Goal: Obtain resource: Download file/media

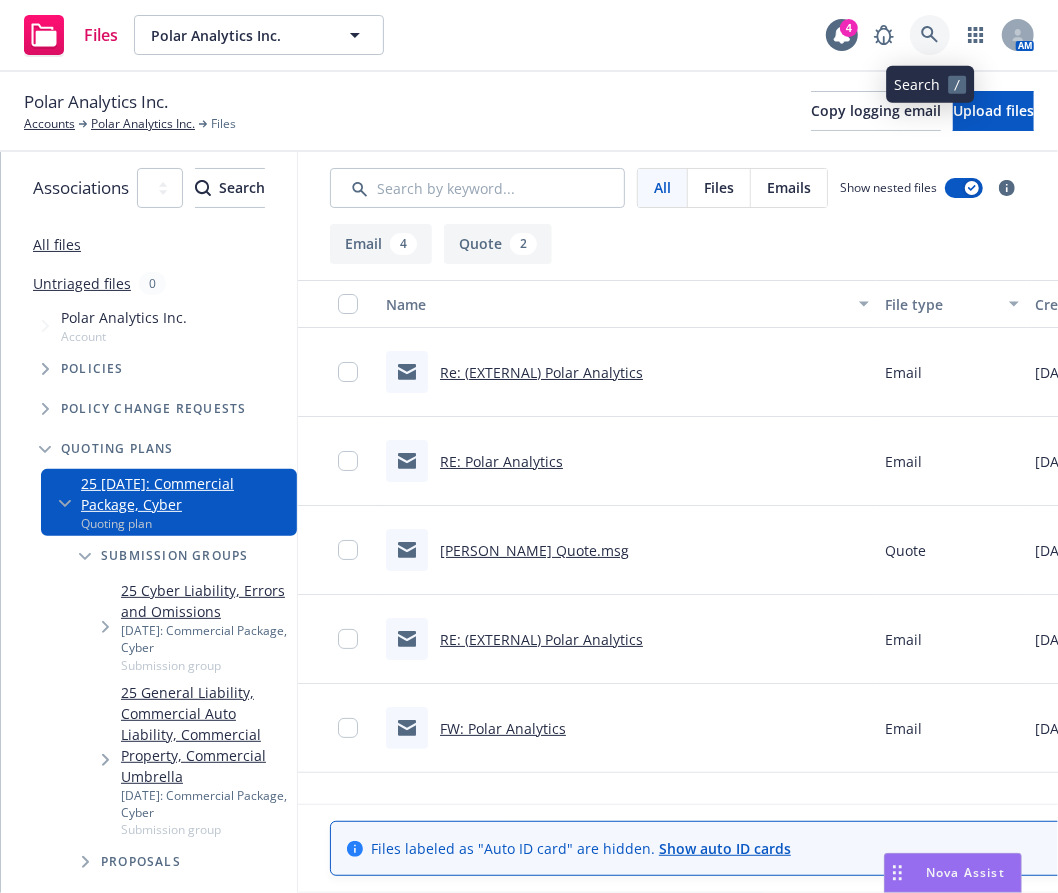
click at [926, 28] on icon at bounding box center [930, 35] width 18 height 18
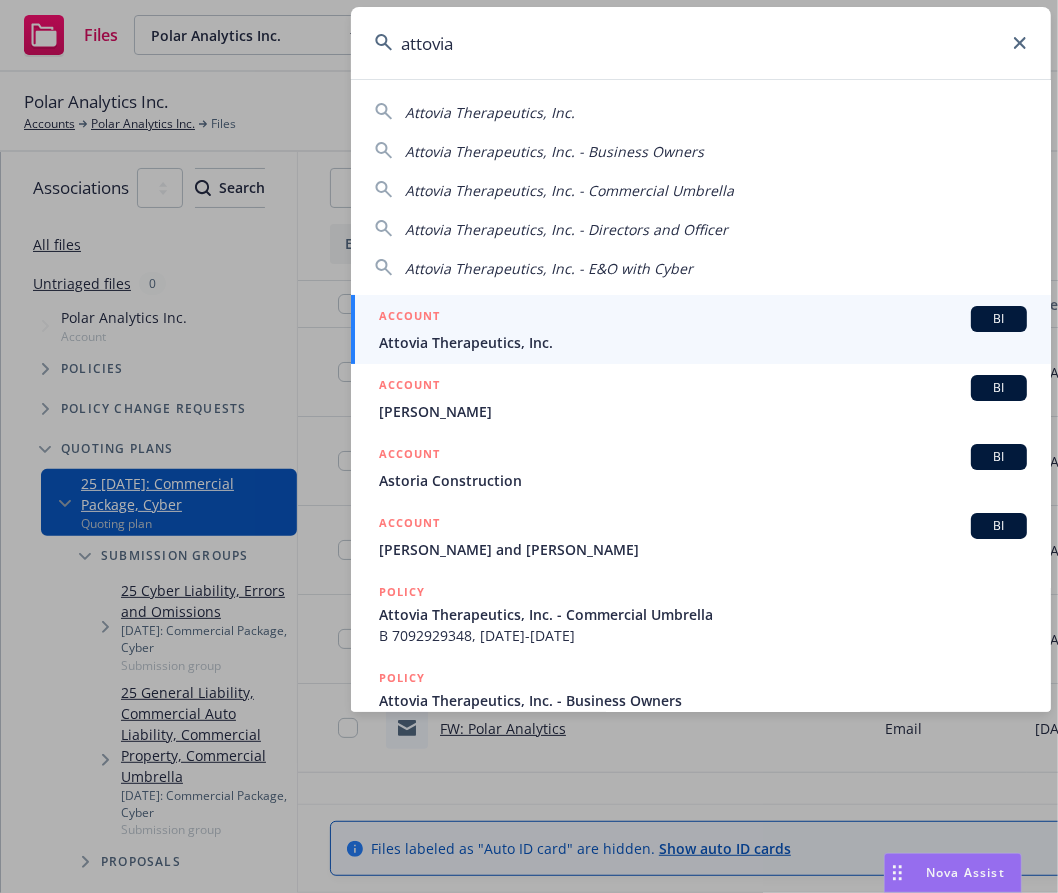
type input "attovia"
click at [656, 349] on span "Attovia Therapeutics, Inc." at bounding box center [703, 342] width 648 height 21
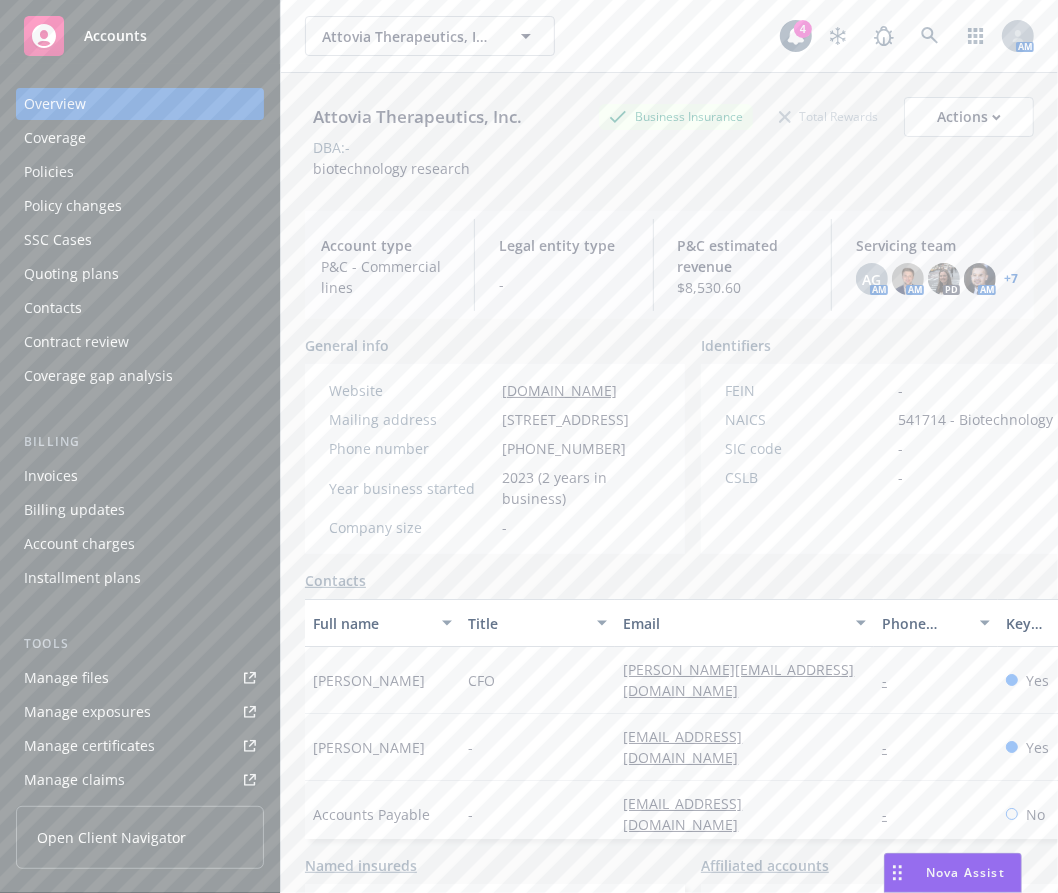
click at [105, 664] on div "Manage files" at bounding box center [66, 678] width 85 height 32
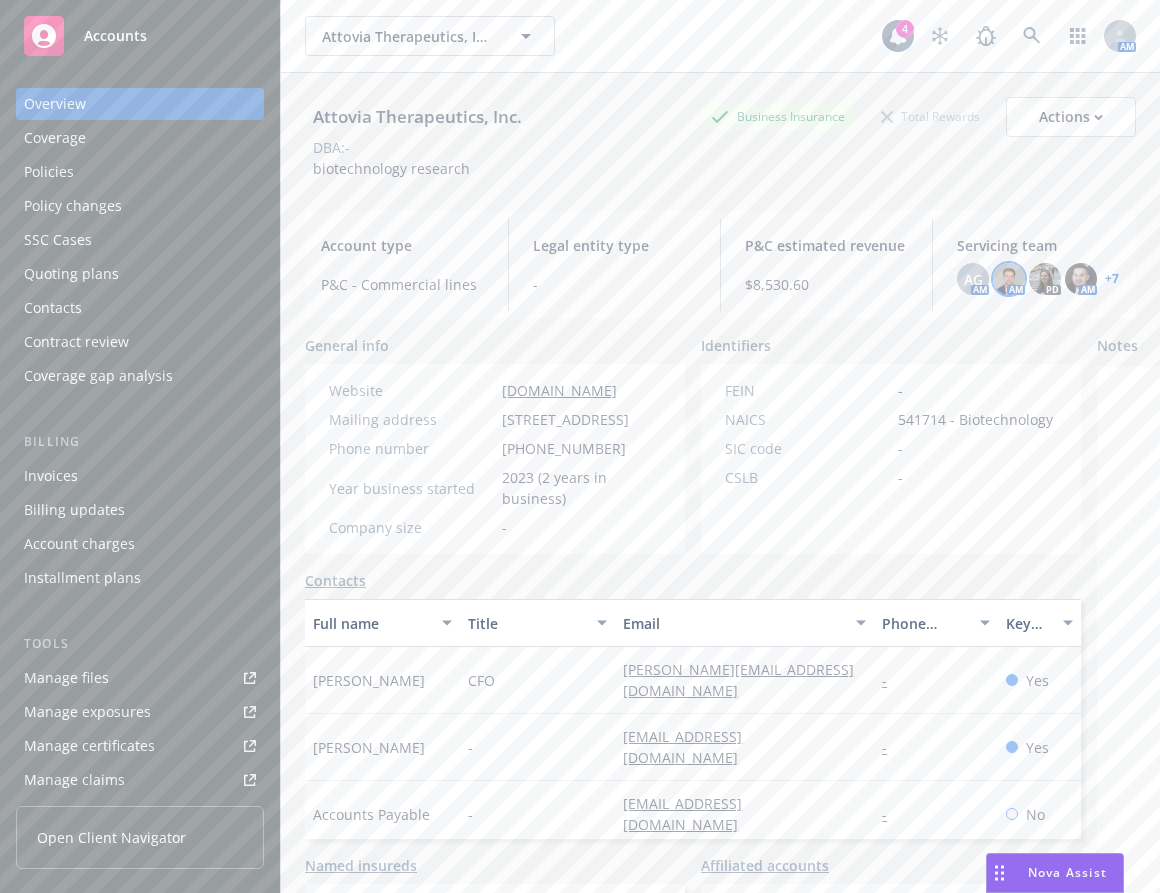
click at [993, 283] on img at bounding box center [1009, 279] width 32 height 32
click at [964, 282] on span "AG" at bounding box center [973, 279] width 19 height 21
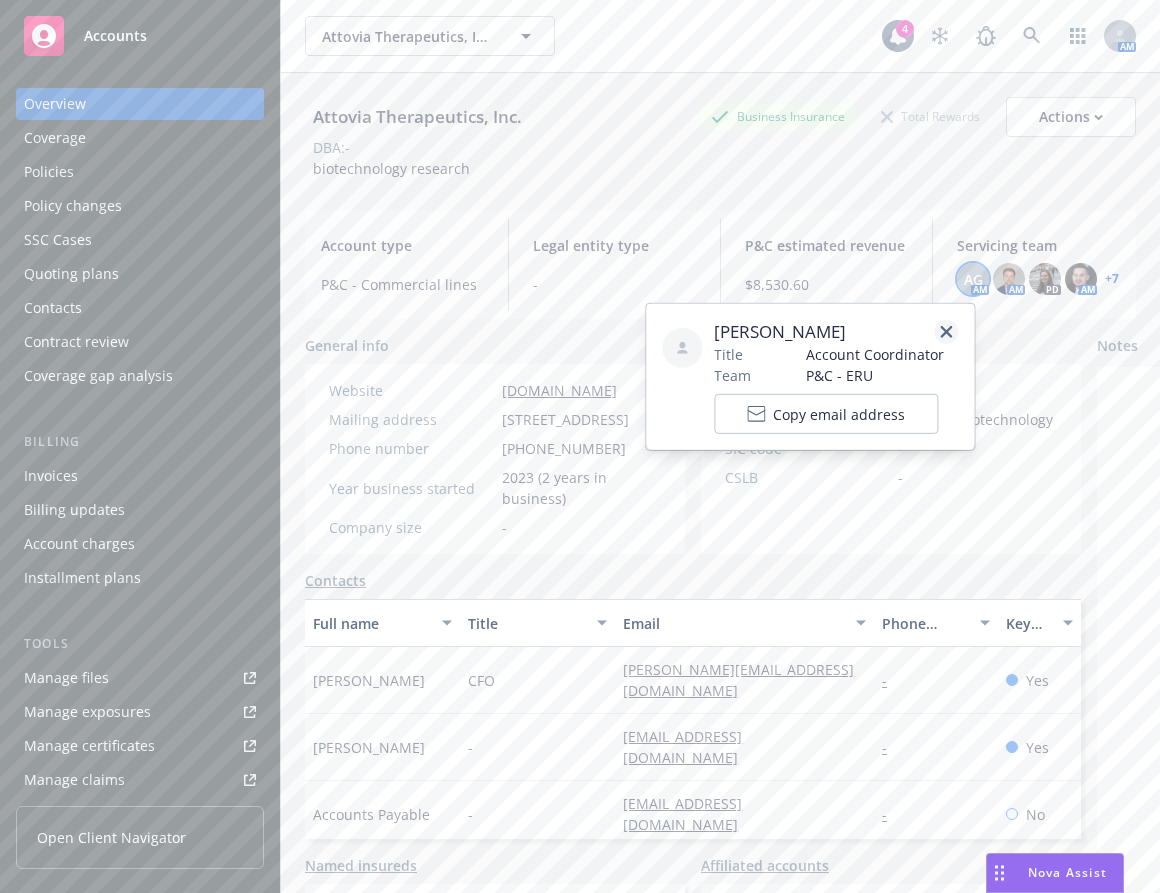
click at [946, 334] on icon "close" at bounding box center [946, 332] width 12 height 12
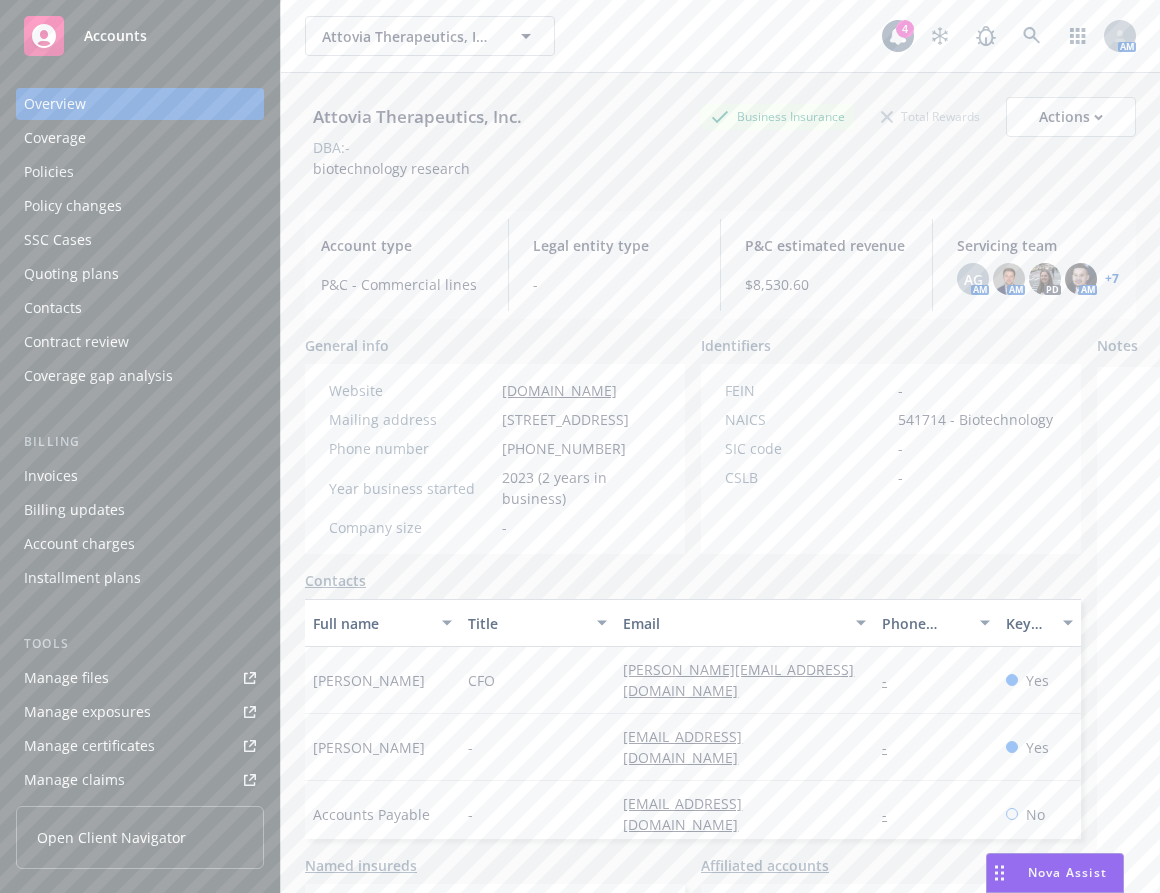
click at [782, 172] on div "Attovia Therapeutics, Inc. Business Insurance Total Rewards Actions DBA: - biot…" at bounding box center [720, 138] width 831 height 82
click at [1012, 40] on link at bounding box center [1032, 36] width 40 height 40
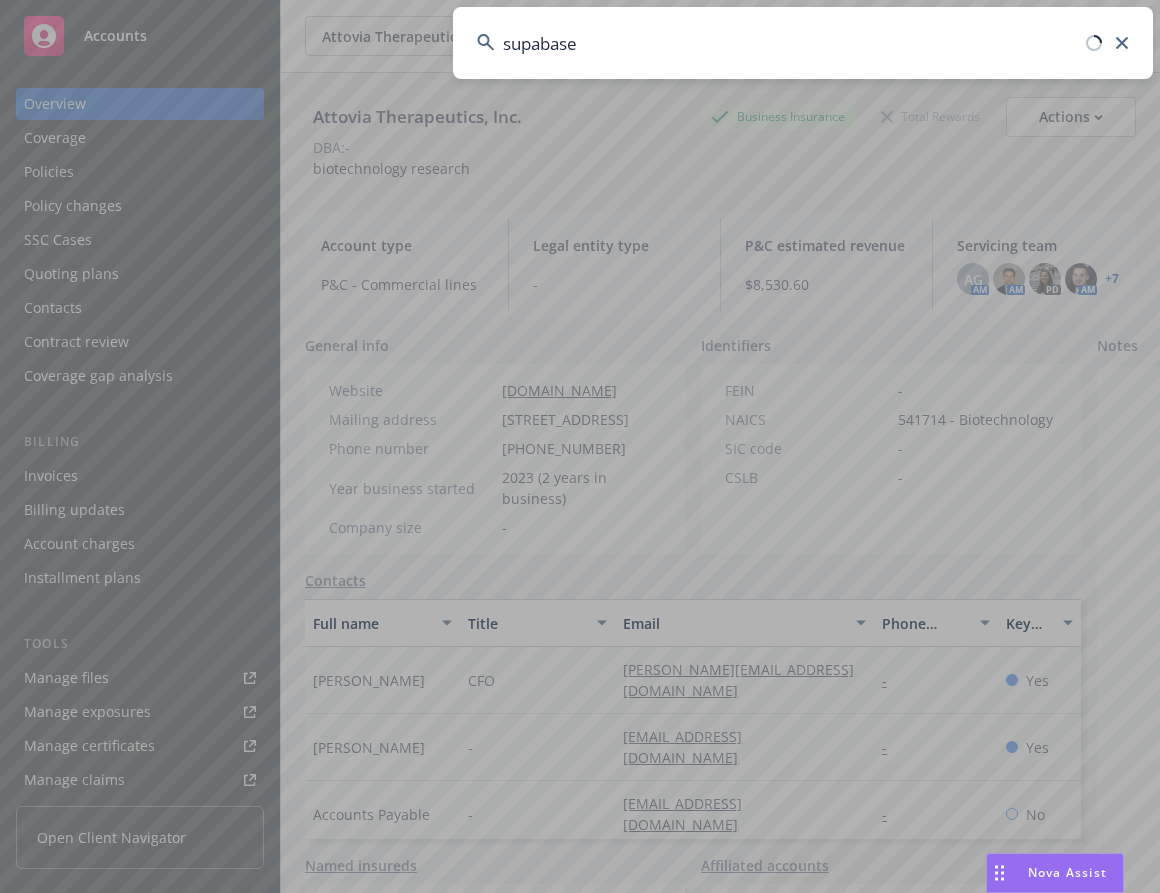
type input "supabase"
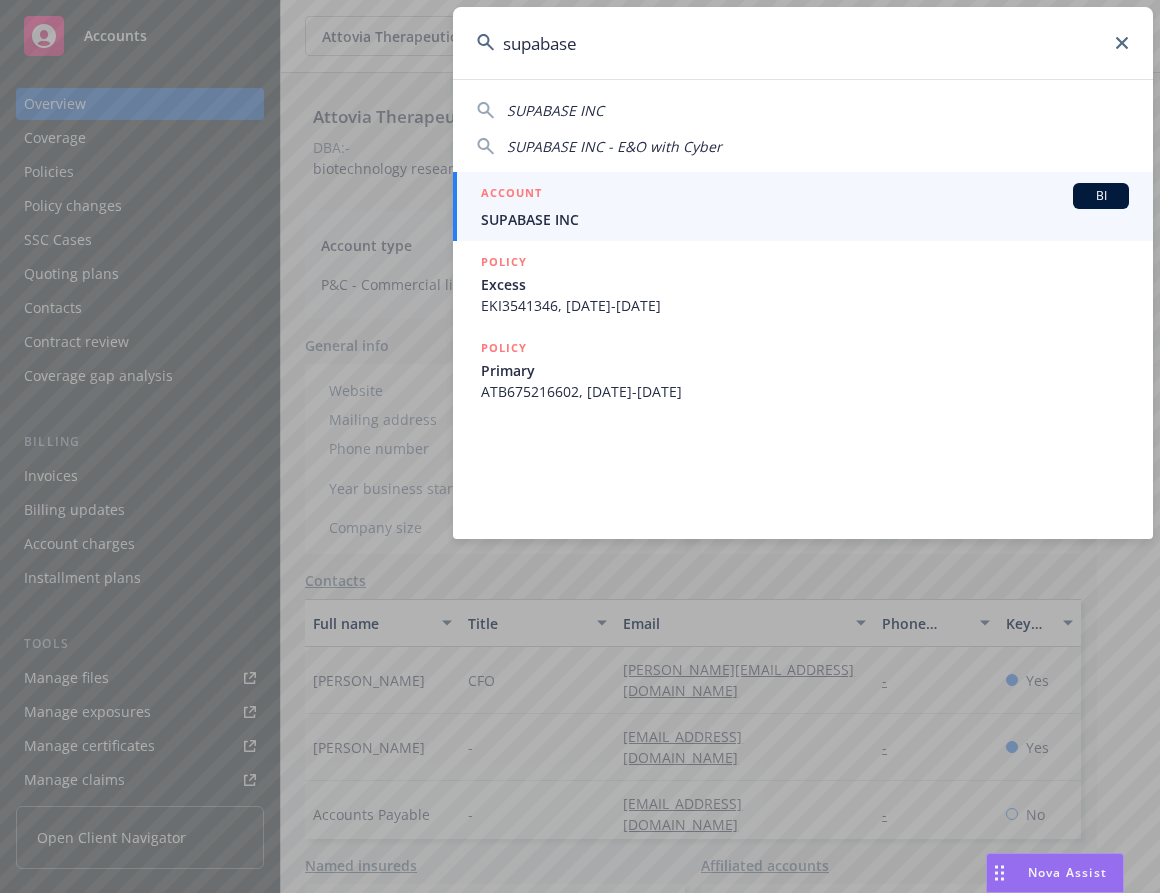
click at [847, 212] on span "SUPABASE INC" at bounding box center [805, 219] width 648 height 21
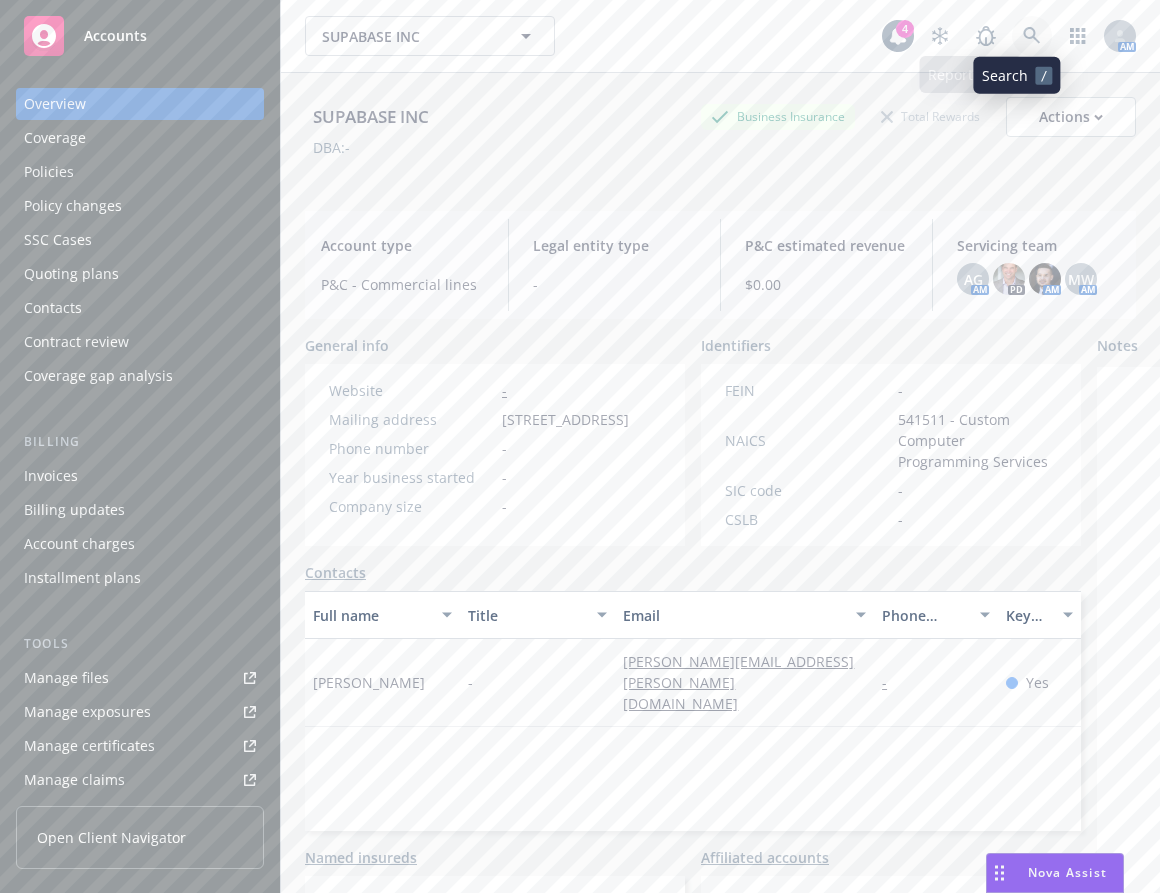
click at [1024, 41] on icon at bounding box center [1032, 36] width 18 height 18
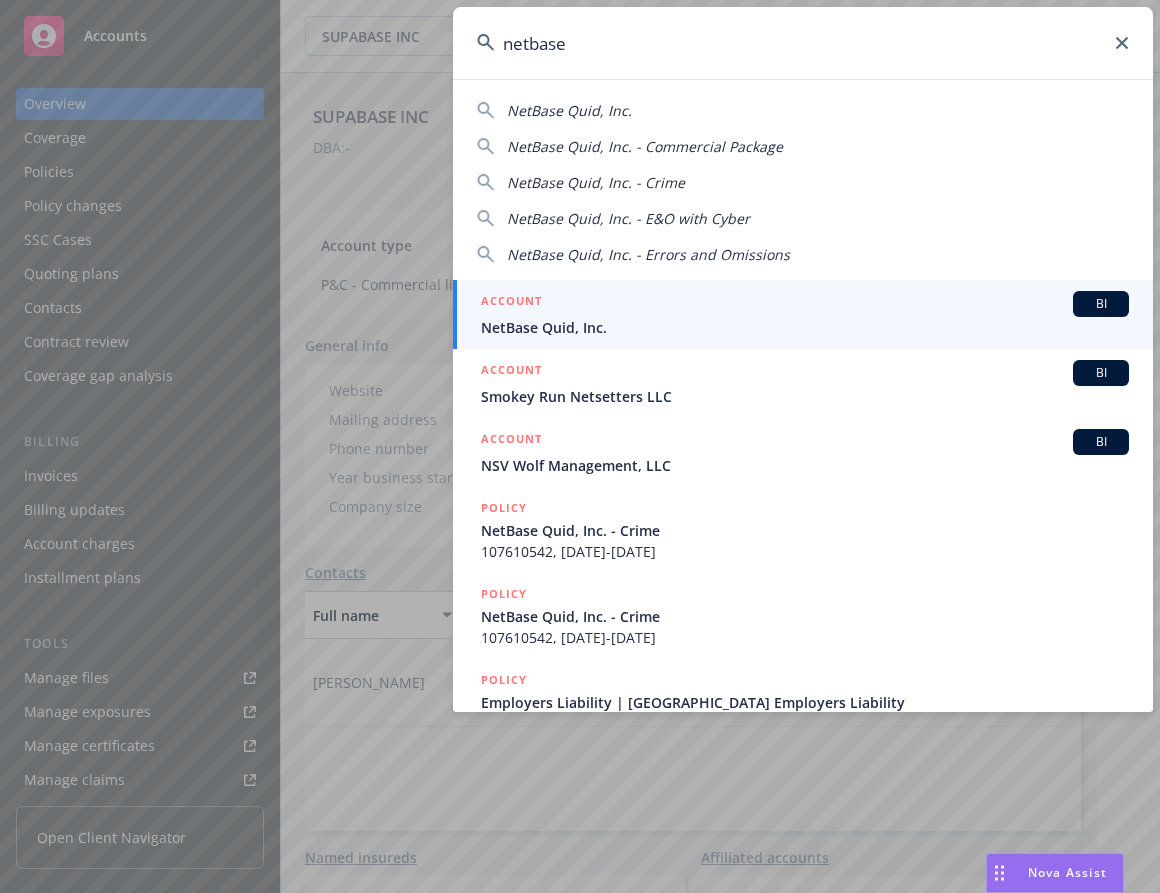
type input "netbase"
click at [630, 322] on span "NetBase Quid, Inc." at bounding box center [805, 327] width 648 height 21
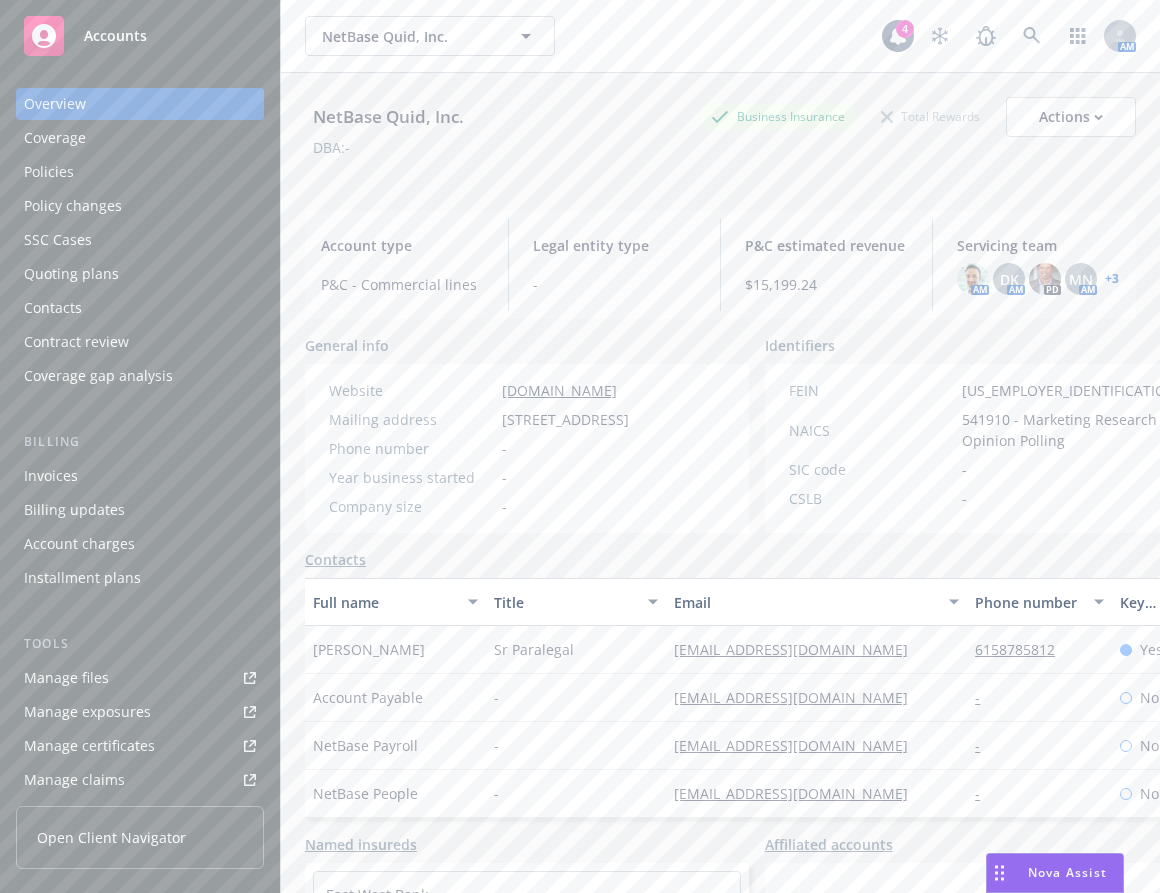
click at [132, 668] on link "Manage files" at bounding box center [140, 678] width 248 height 32
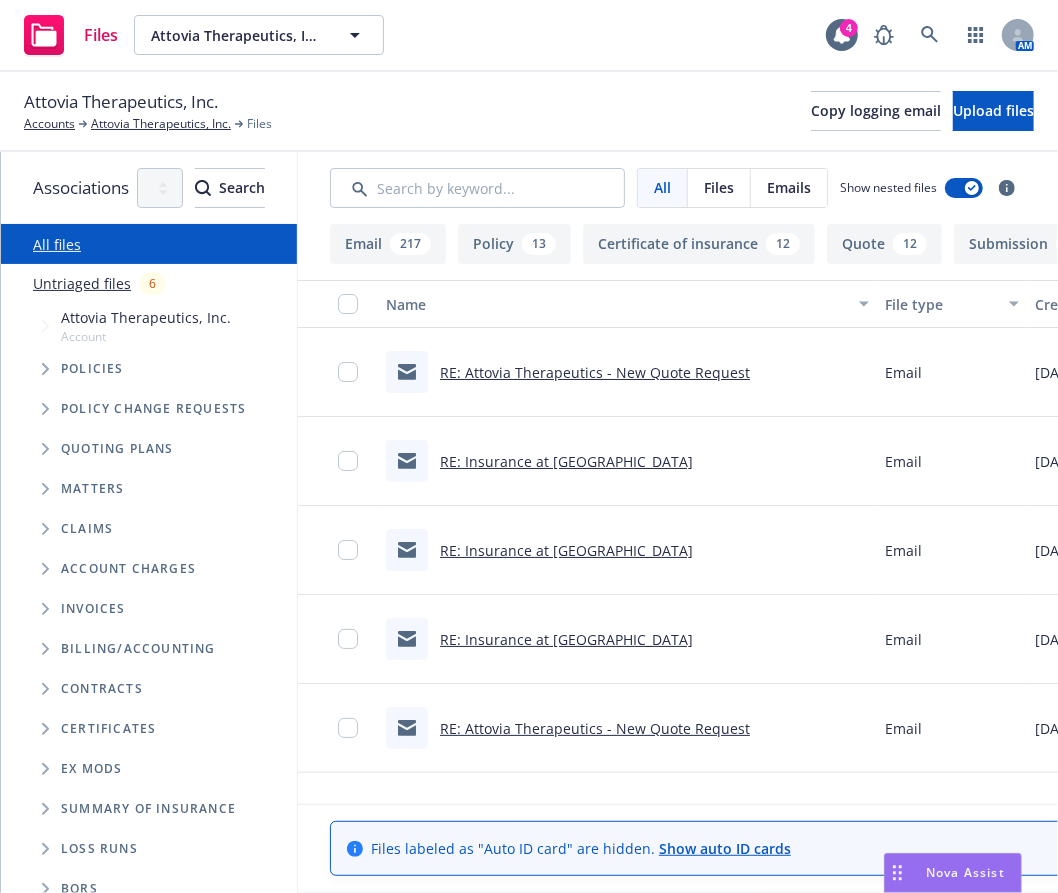
click at [48, 446] on icon "Tree Example" at bounding box center [46, 449] width 8 height 12
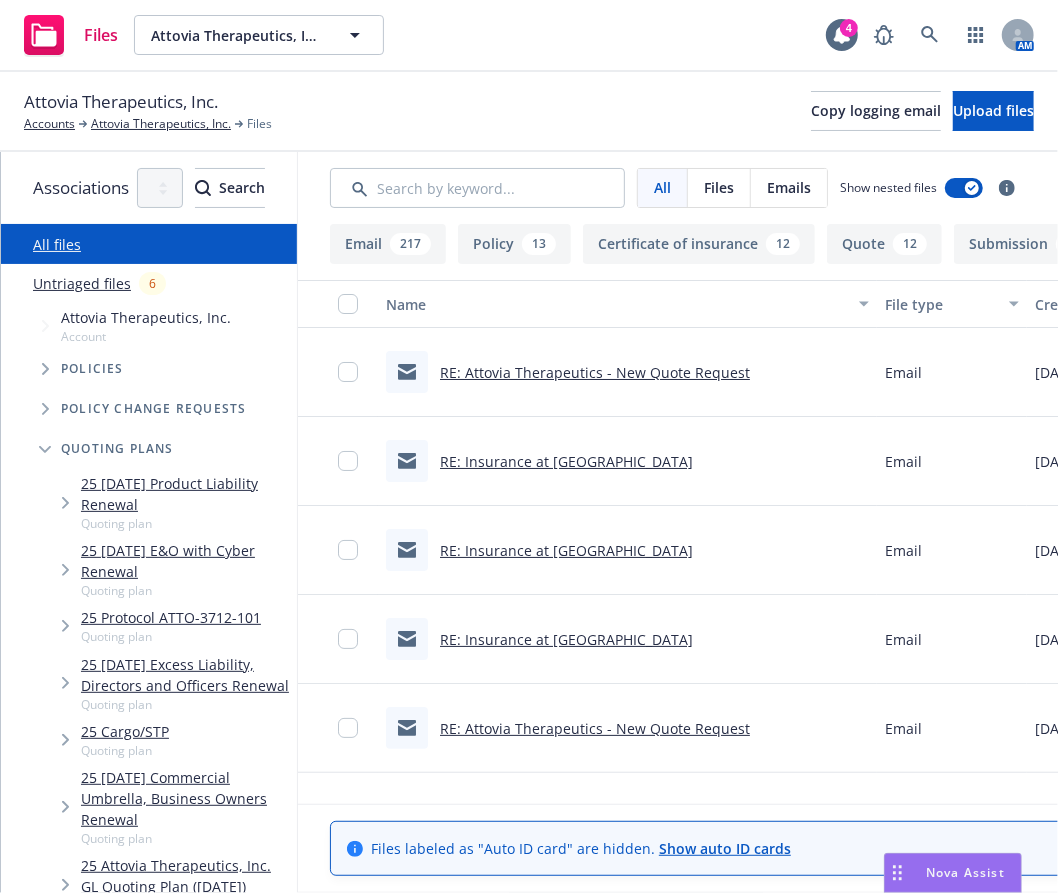
click at [70, 724] on span "Tree Example" at bounding box center [65, 740] width 32 height 32
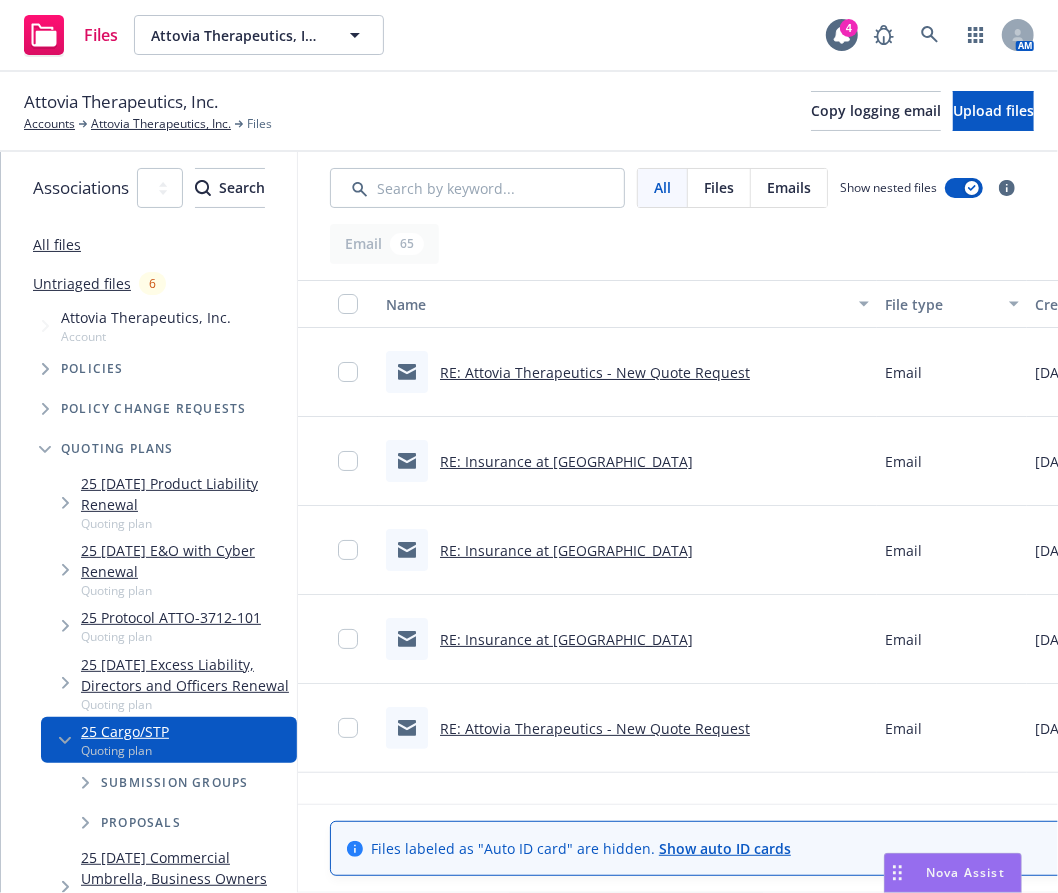
click at [88, 777] on icon "Tree Example" at bounding box center [86, 783] width 8 height 12
click at [124, 807] on link "25 Cargo/STP" at bounding box center [171, 817] width 100 height 21
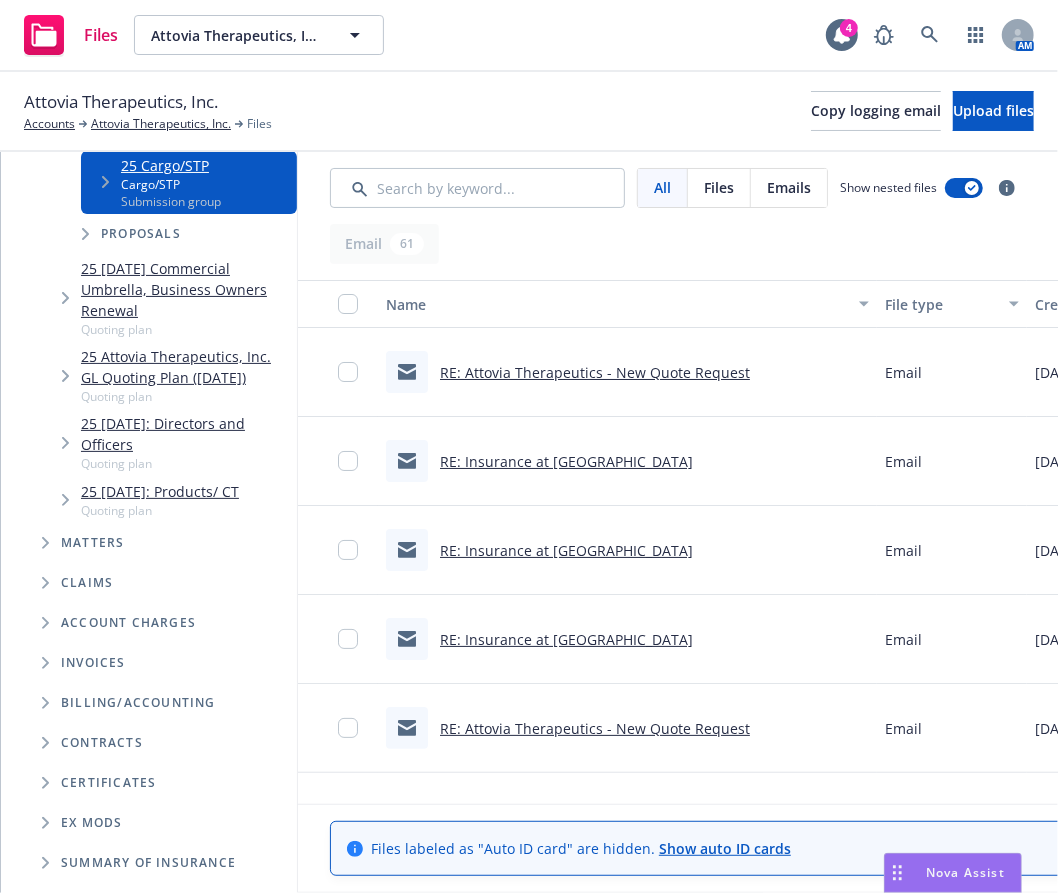
scroll to position [252, 0]
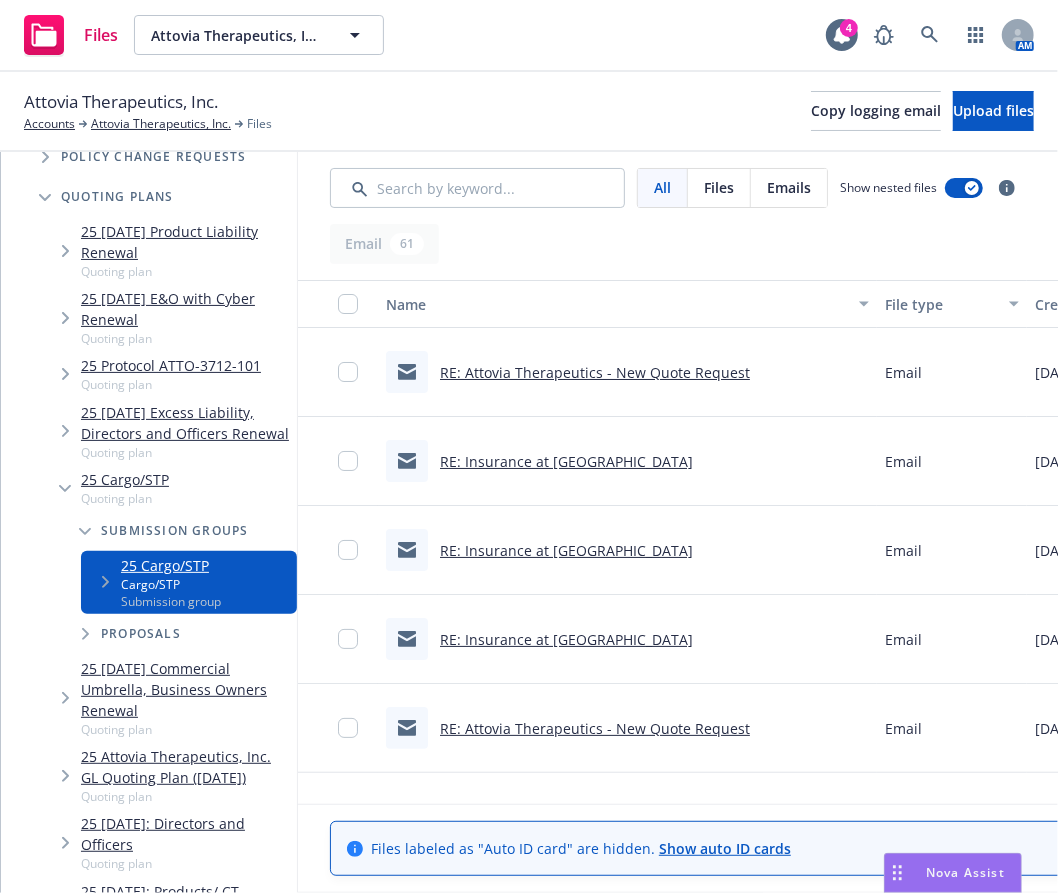
click at [85, 551] on div "25 Cargo/STP Cargo/STP Submission group" at bounding box center [189, 582] width 216 height 63
click at [102, 576] on icon "Tree Example" at bounding box center [106, 582] width 8 height 12
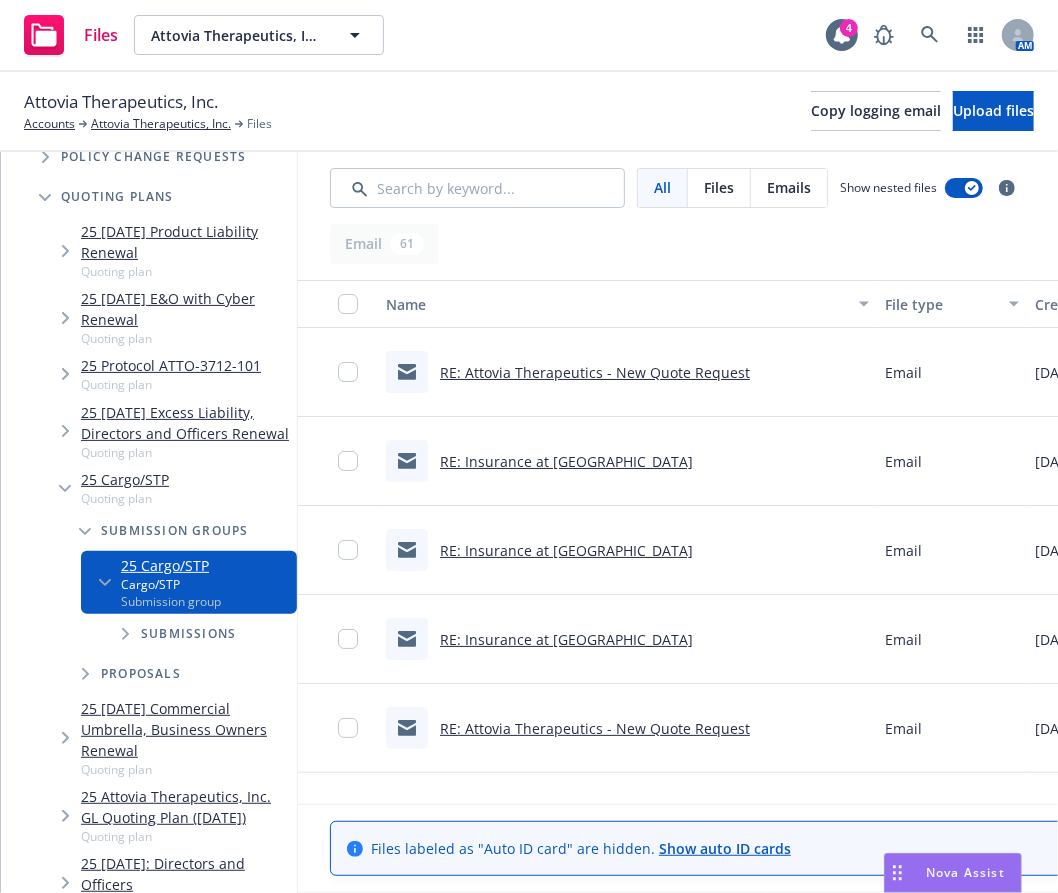
click at [117, 618] on span "Tree Example" at bounding box center [125, 634] width 32 height 32
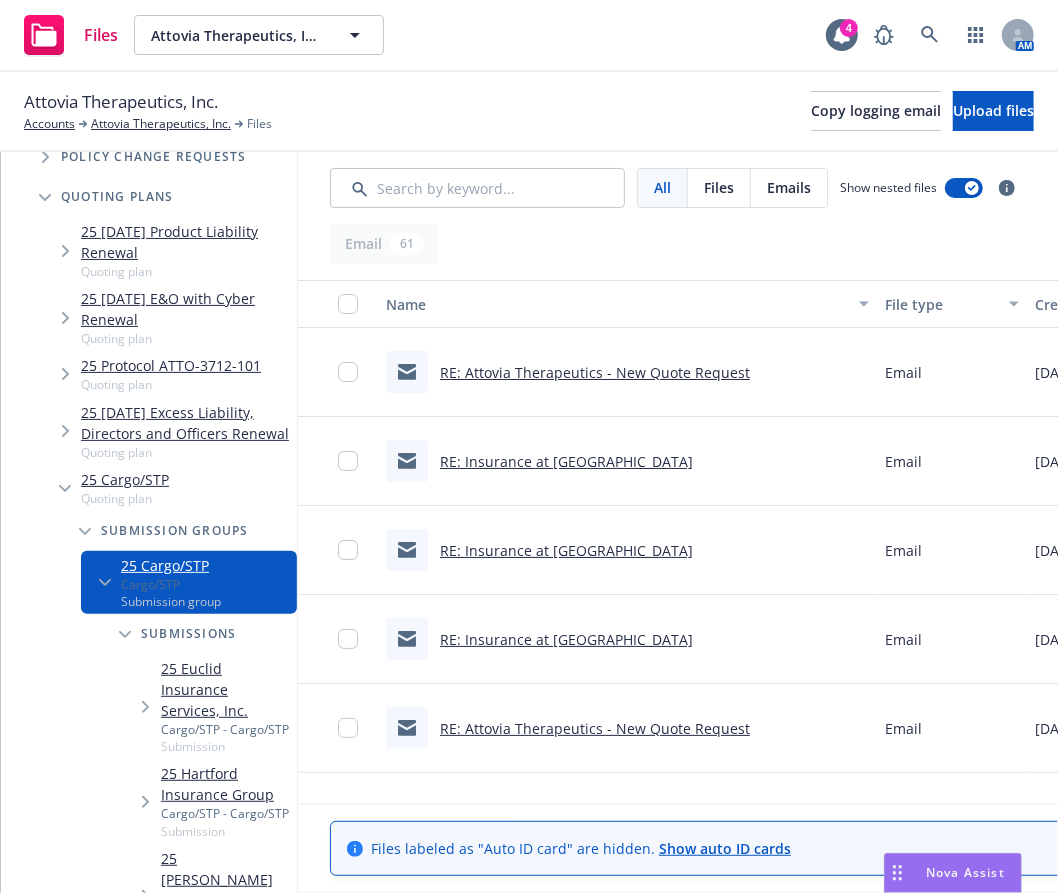
scroll to position [652, 0]
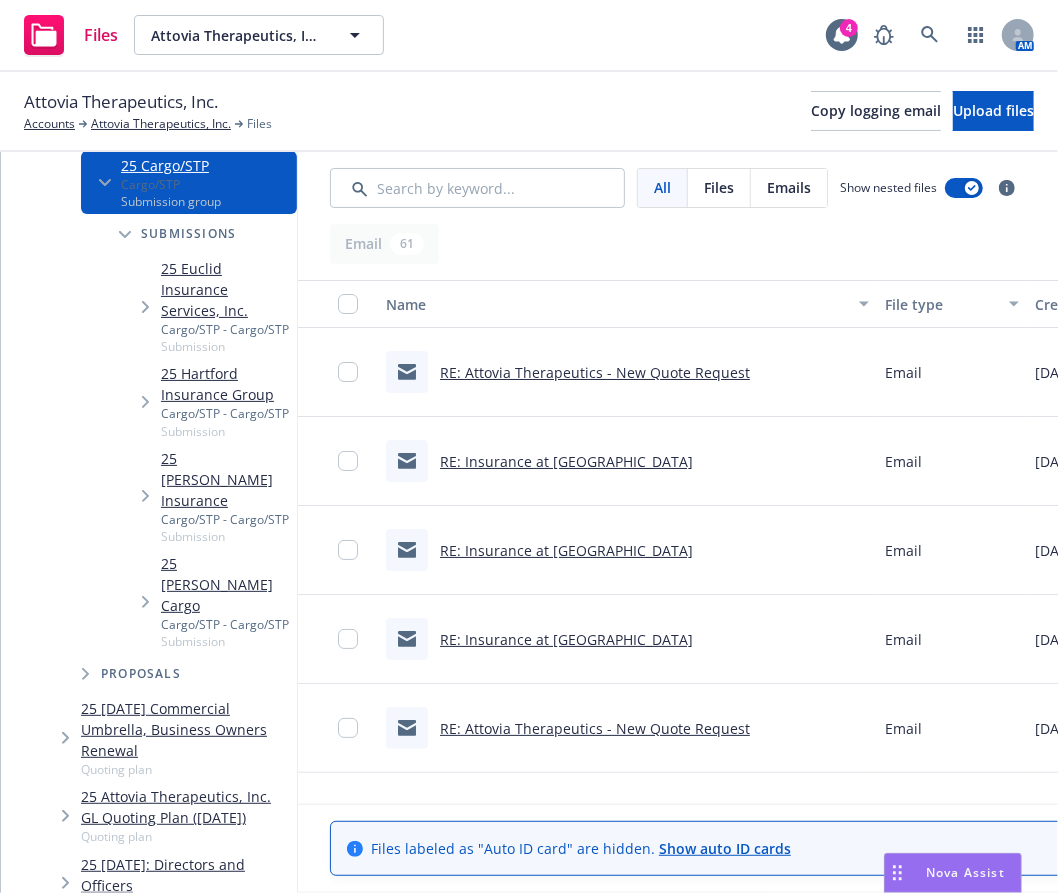
click at [148, 596] on icon "Tree Example" at bounding box center [146, 602] width 8 height 12
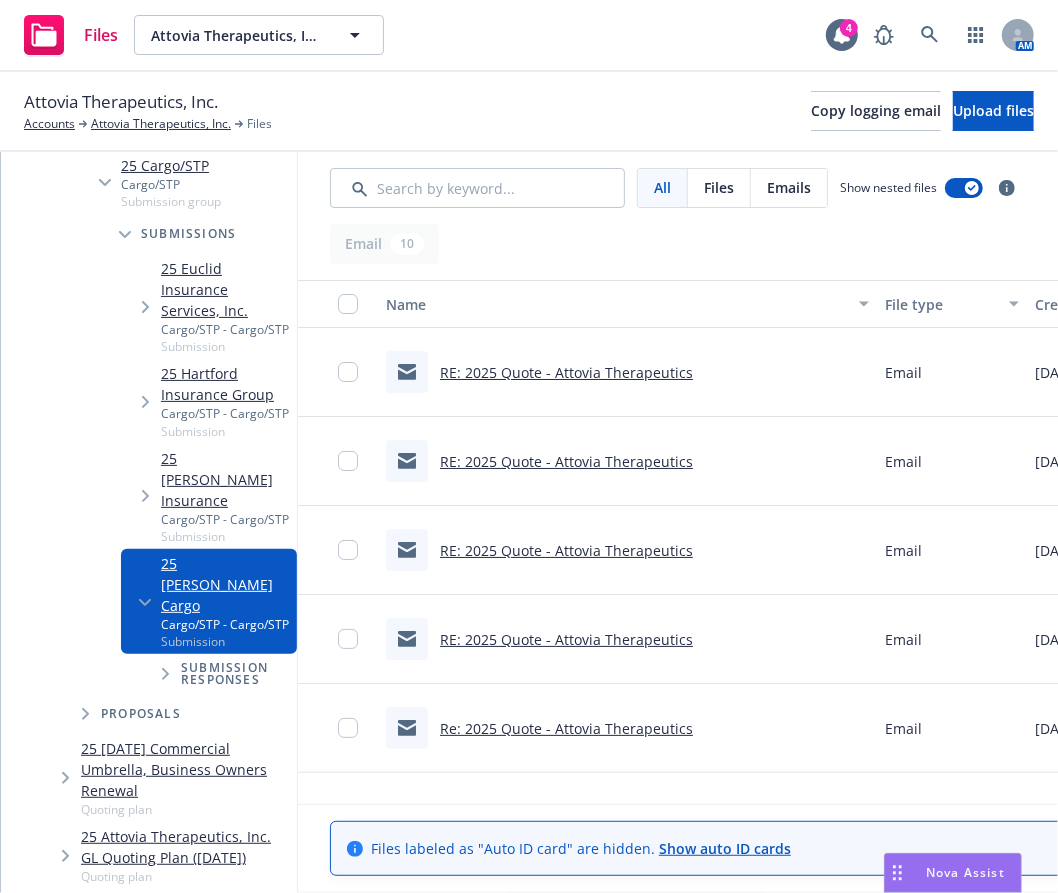
click at [160, 658] on span "Tree Example" at bounding box center [165, 674] width 32 height 32
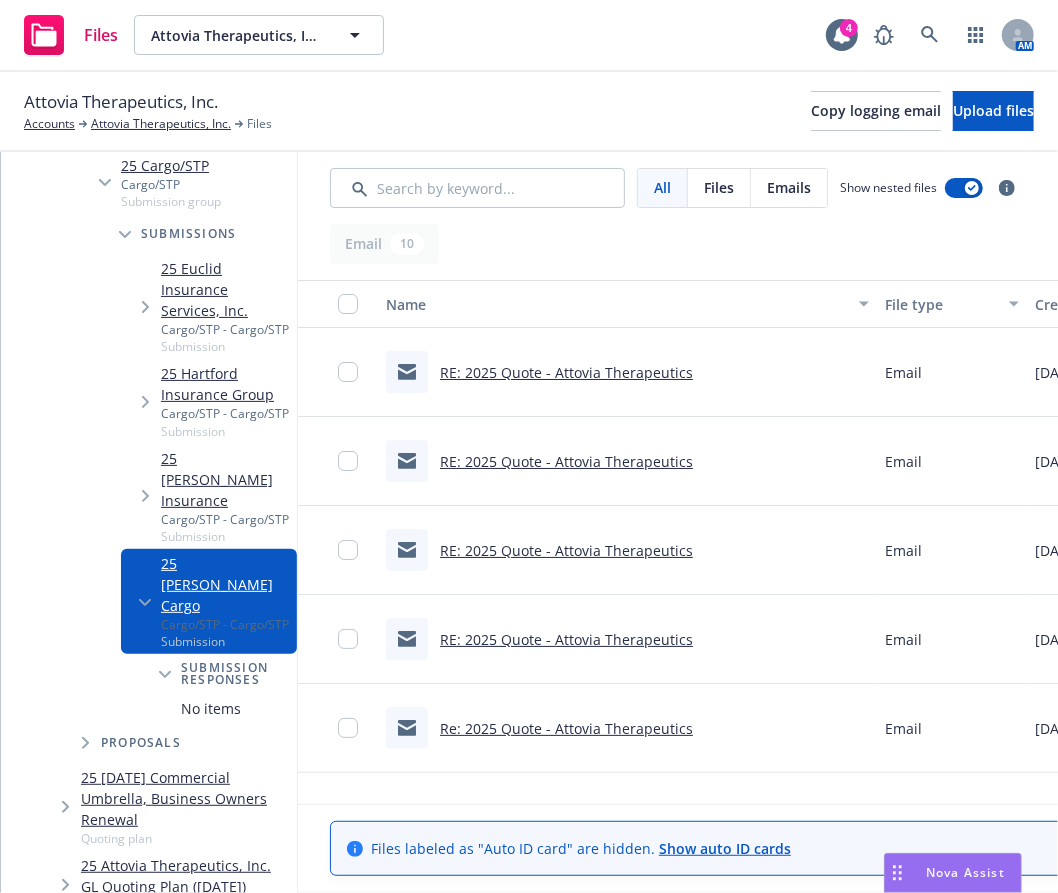
click at [289, 662] on span "Submission responses" at bounding box center [235, 674] width 108 height 24
click at [591, 368] on link "RE: 2025 Quote - Attovia Therapeutics" at bounding box center [566, 372] width 253 height 19
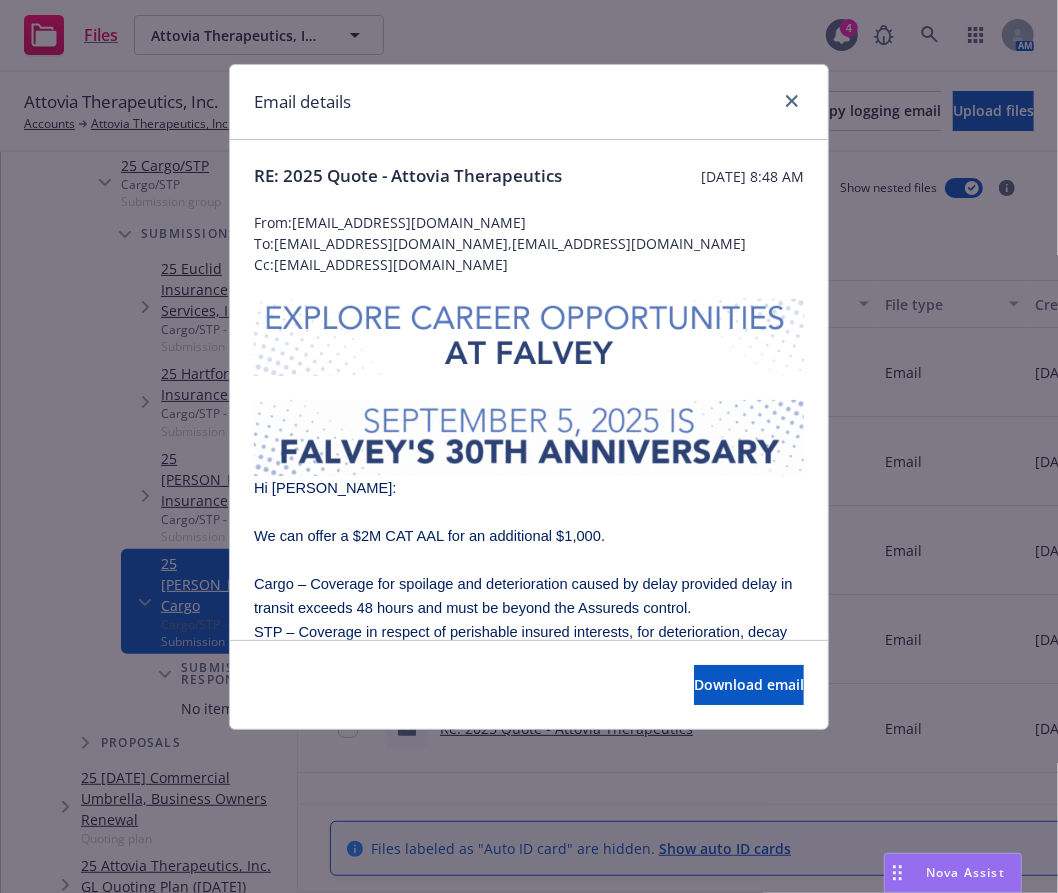
scroll to position [400, 0]
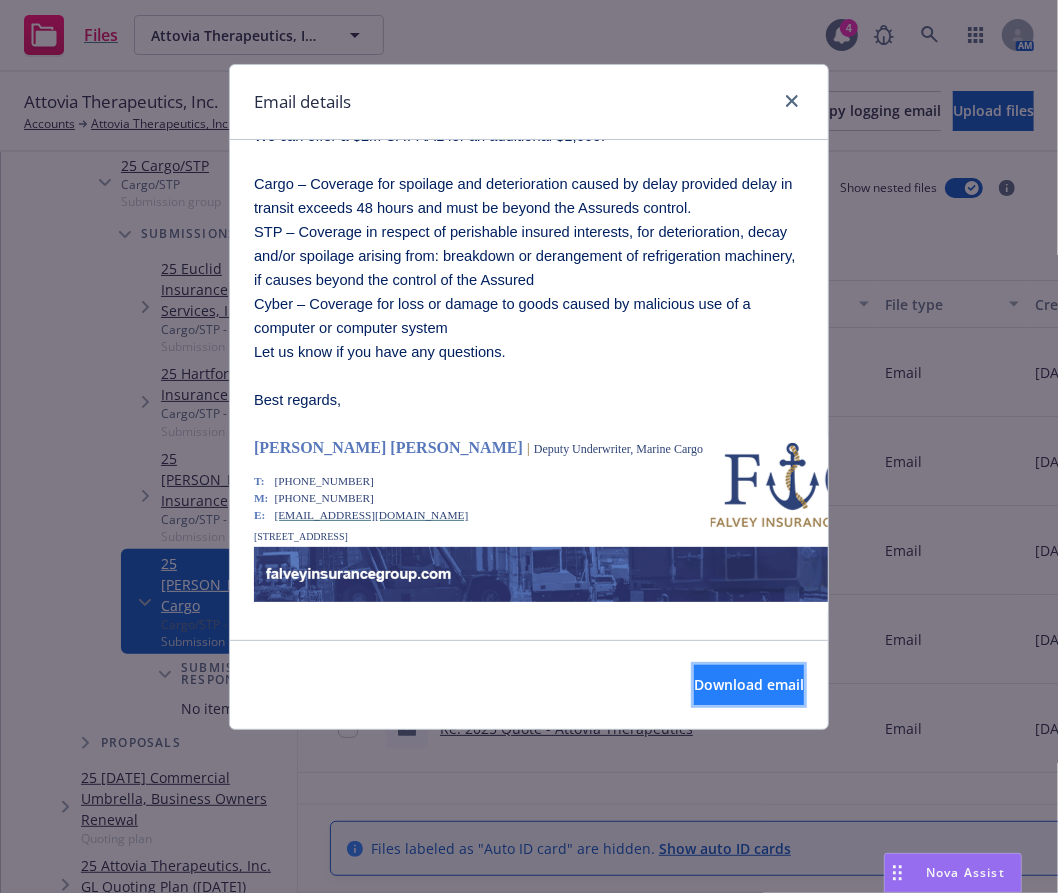
click at [694, 689] on span "Download email" at bounding box center [749, 684] width 110 height 19
click at [786, 100] on icon "close" at bounding box center [792, 101] width 12 height 12
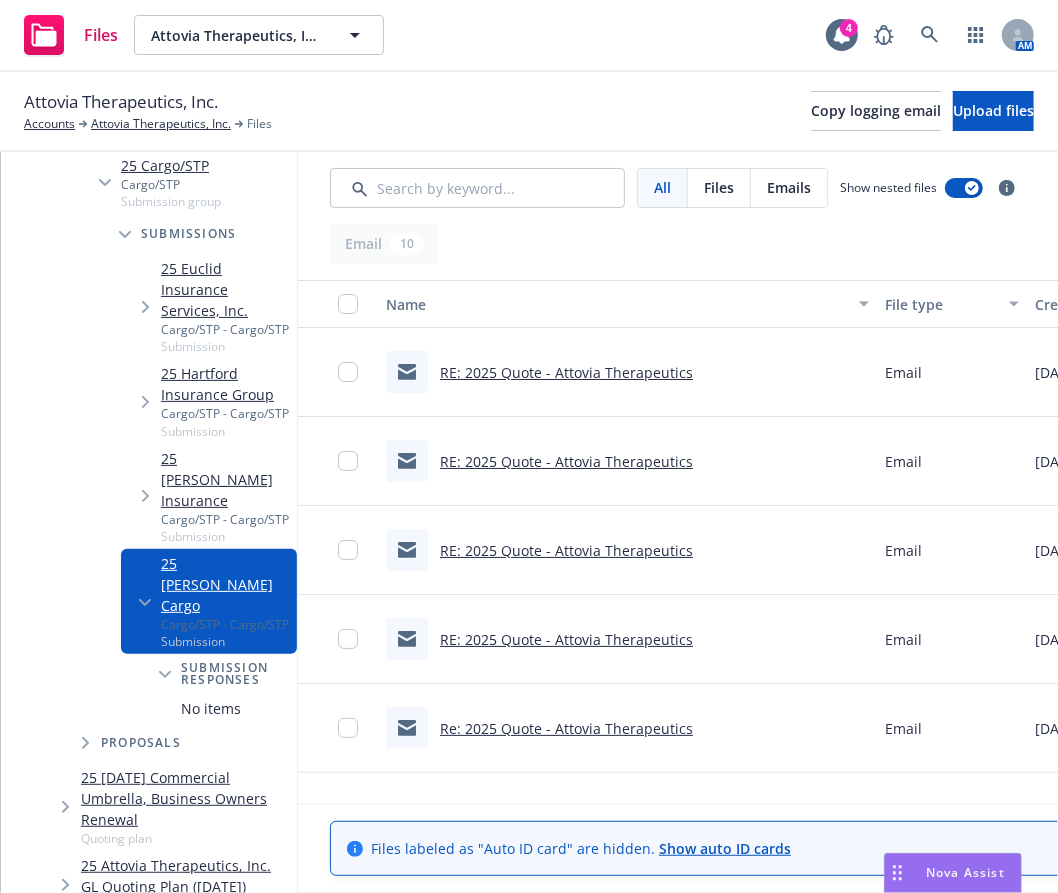
scroll to position [0, 0]
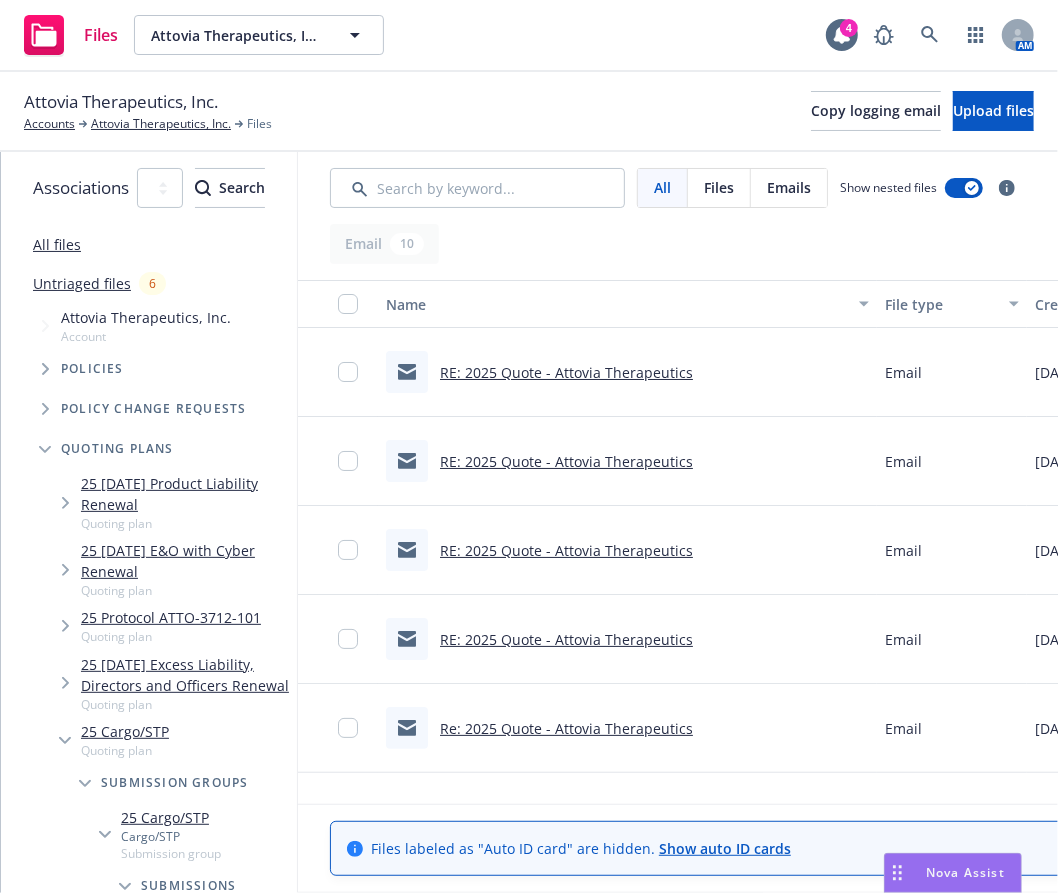
click at [144, 108] on span "Attovia Therapeutics, Inc." at bounding box center [121, 102] width 194 height 26
click at [144, 120] on link "Attovia Therapeutics, Inc." at bounding box center [161, 124] width 140 height 18
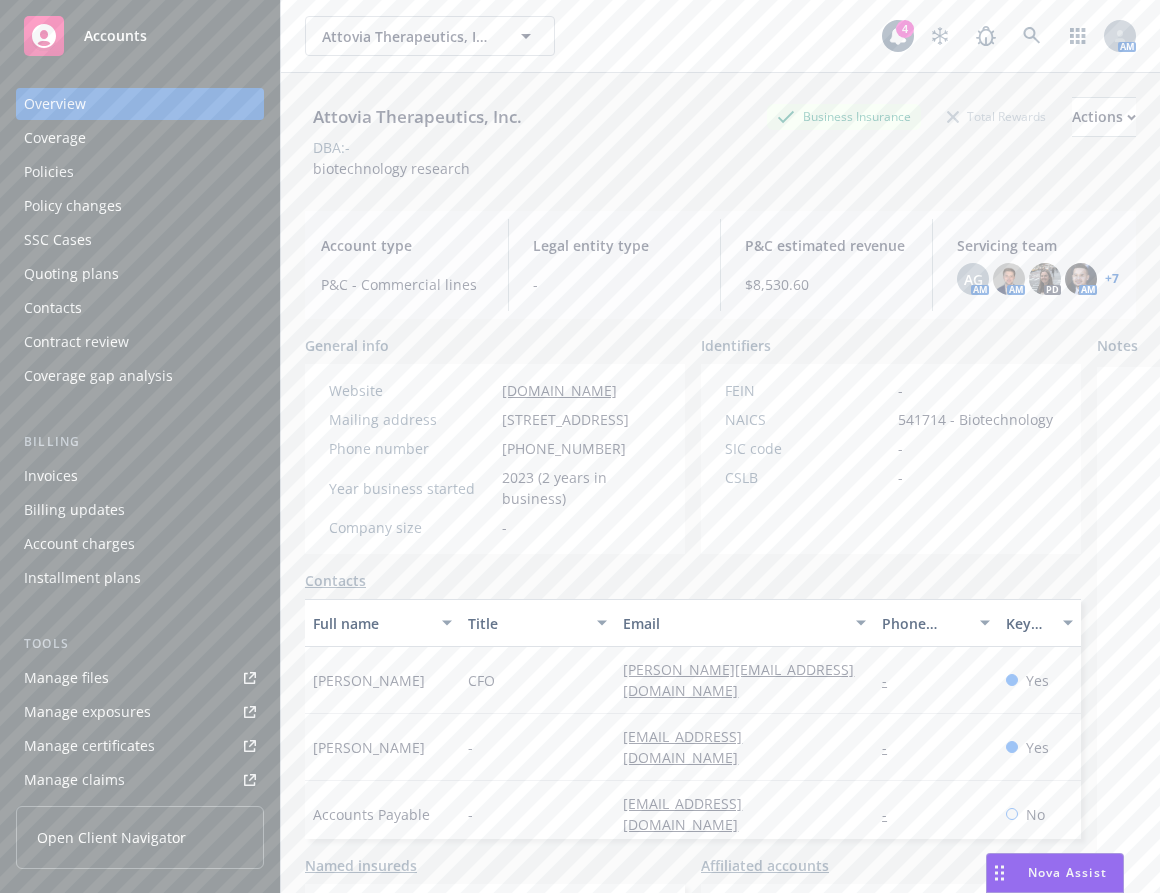
click at [826, 171] on div "Attovia Therapeutics, Inc. Business Insurance Total Rewards Actions DBA: - biot…" at bounding box center [720, 138] width 831 height 82
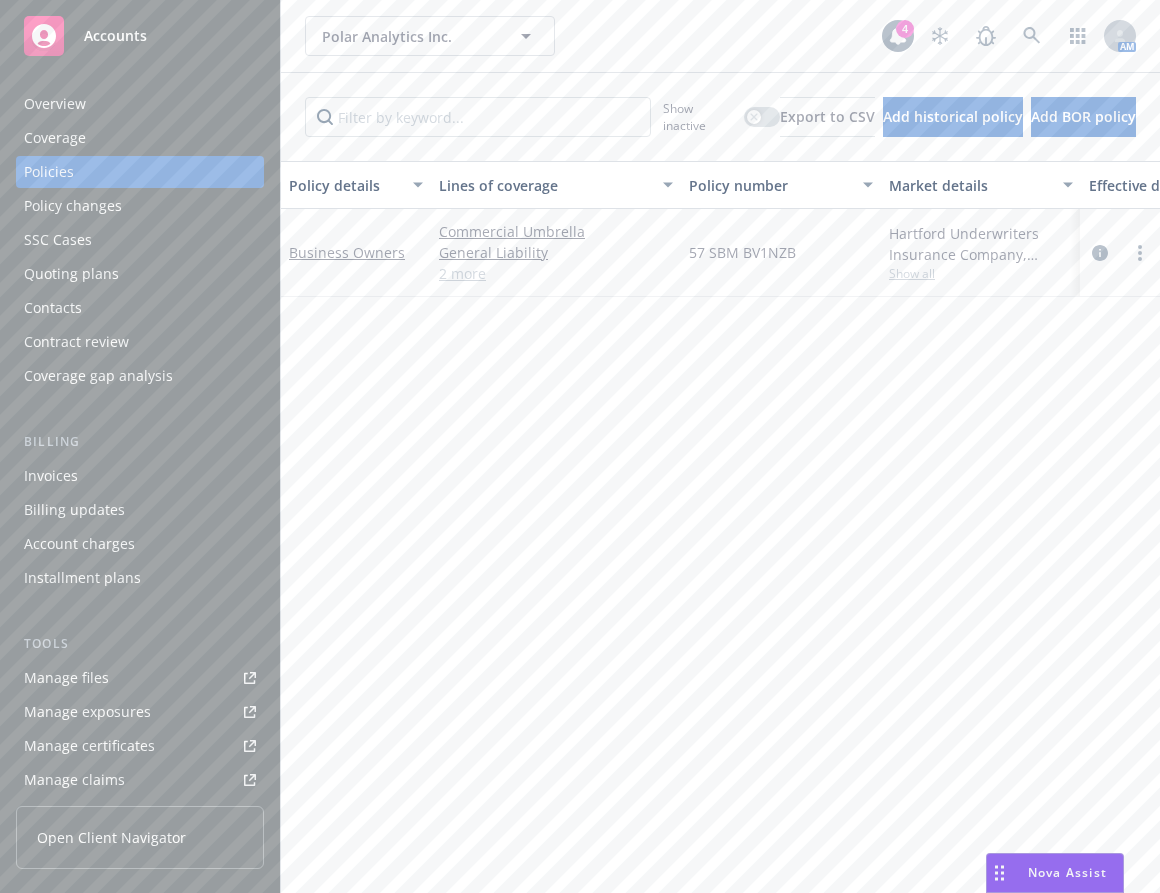
scroll to position [409, 0]
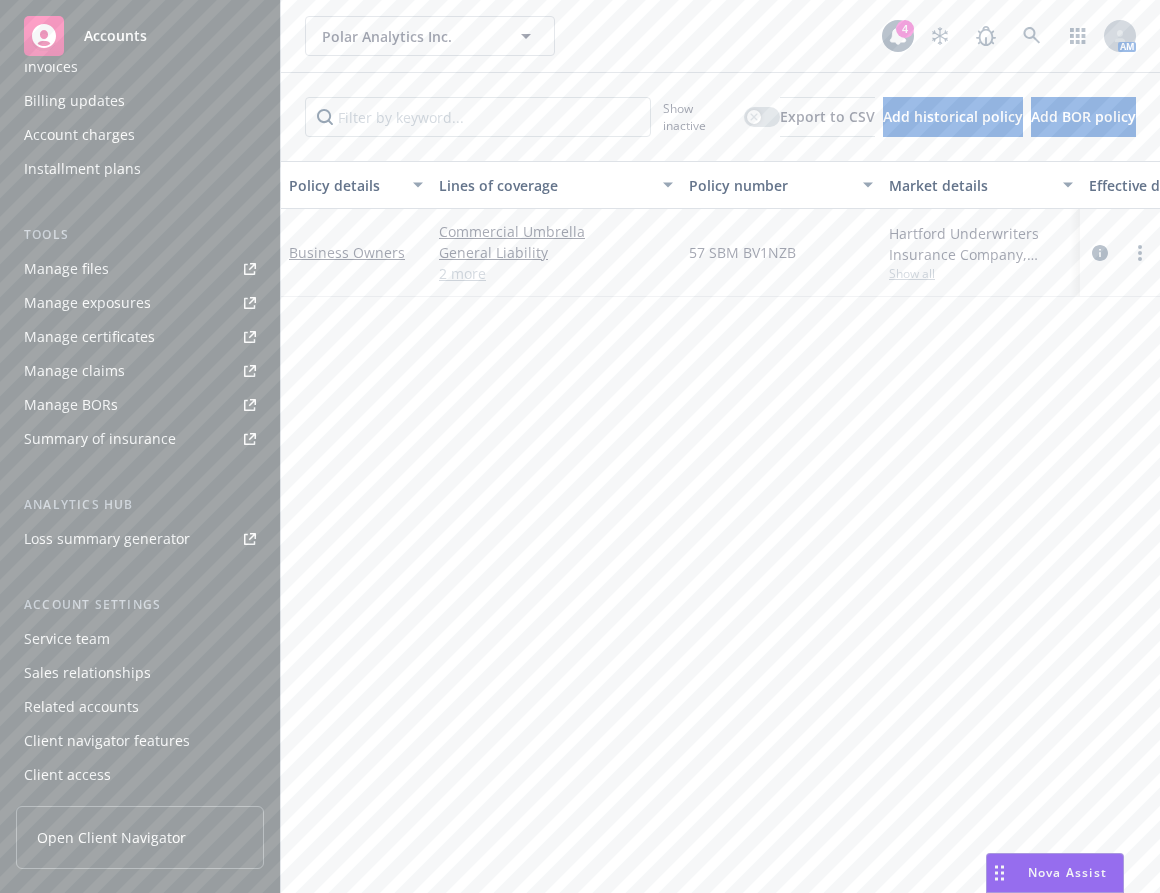
click at [998, 24] on div "AM" at bounding box center [1028, 36] width 216 height 40
click at [1012, 33] on link at bounding box center [1032, 36] width 40 height 40
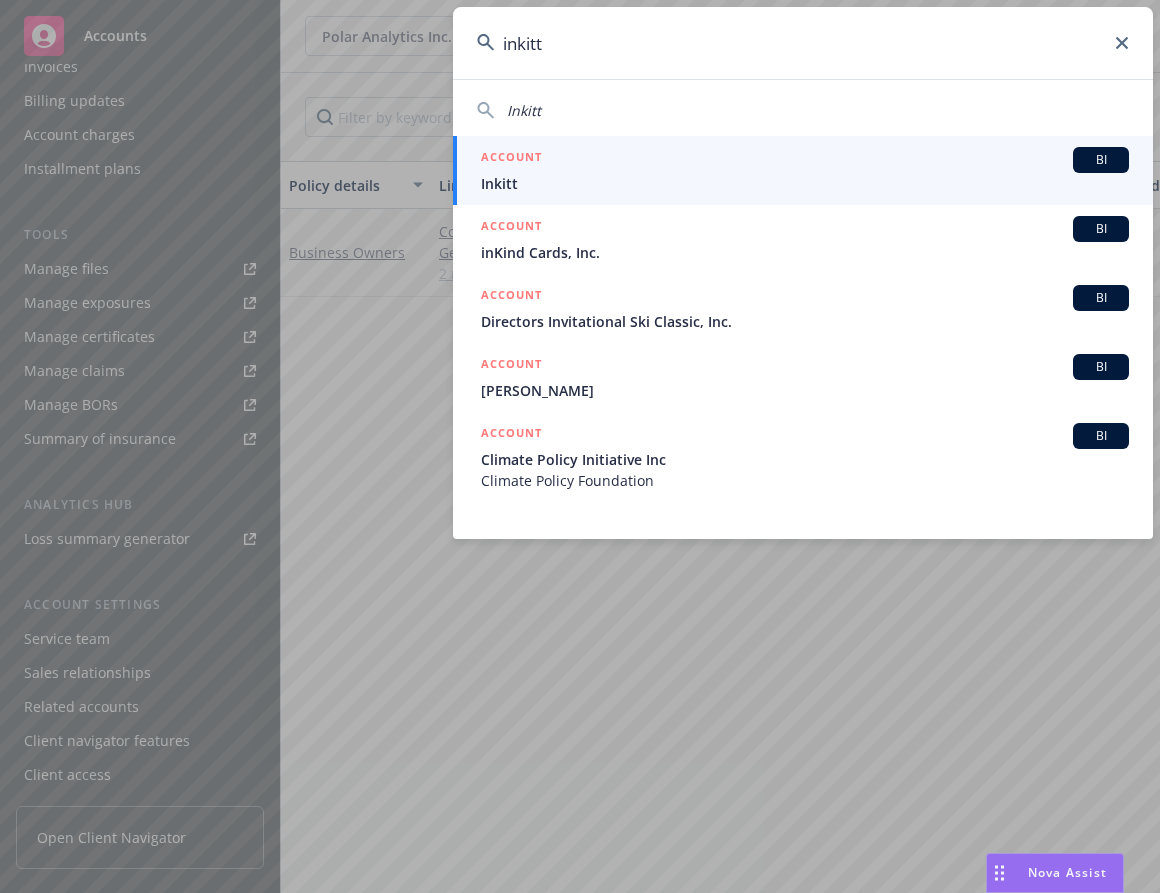
type input "inkitt"
click at [826, 173] on span "Inkitt" at bounding box center [805, 183] width 648 height 21
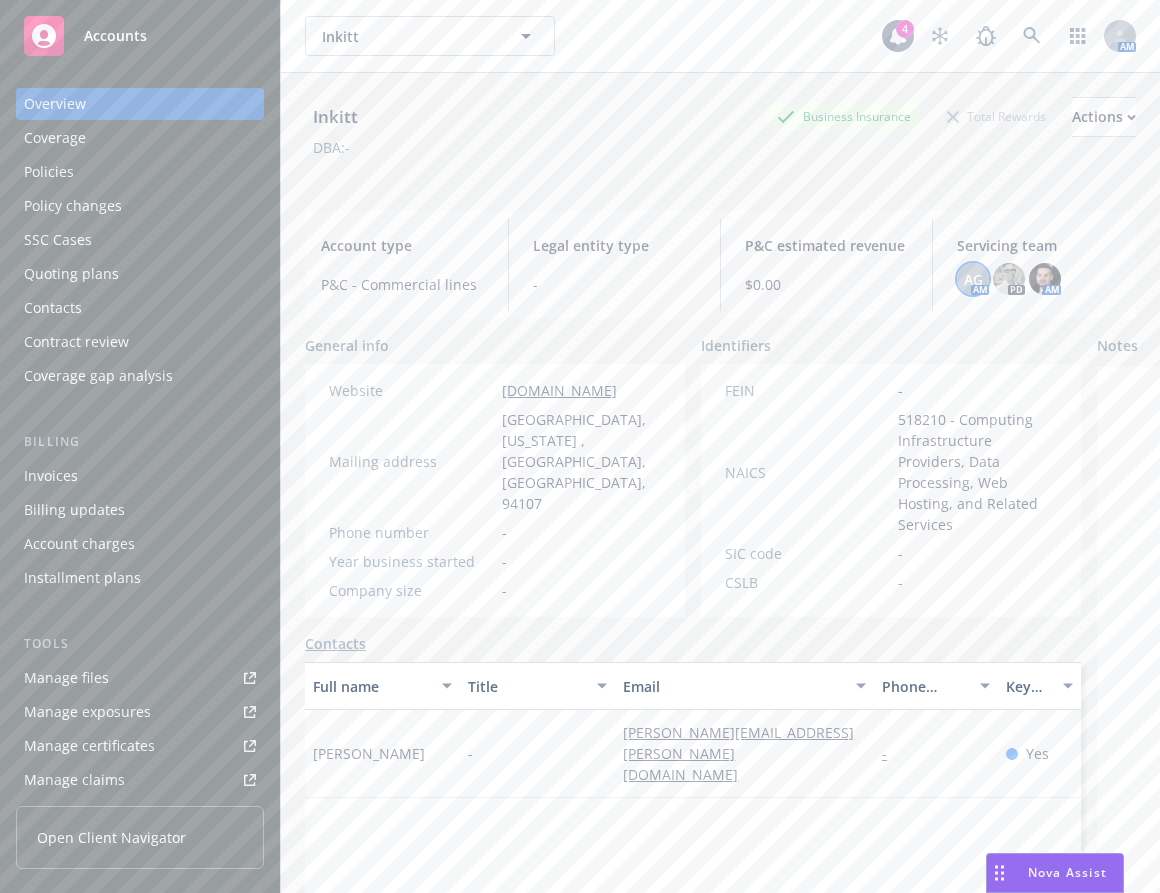
click at [957, 280] on div "AG" at bounding box center [973, 279] width 32 height 32
click at [392, 195] on div "Inkitt Business Insurance Total Rewards Actions DBA: - Account type P&C - Comme…" at bounding box center [720, 507] width 831 height 869
click at [151, 670] on link "Manage files" at bounding box center [140, 678] width 248 height 32
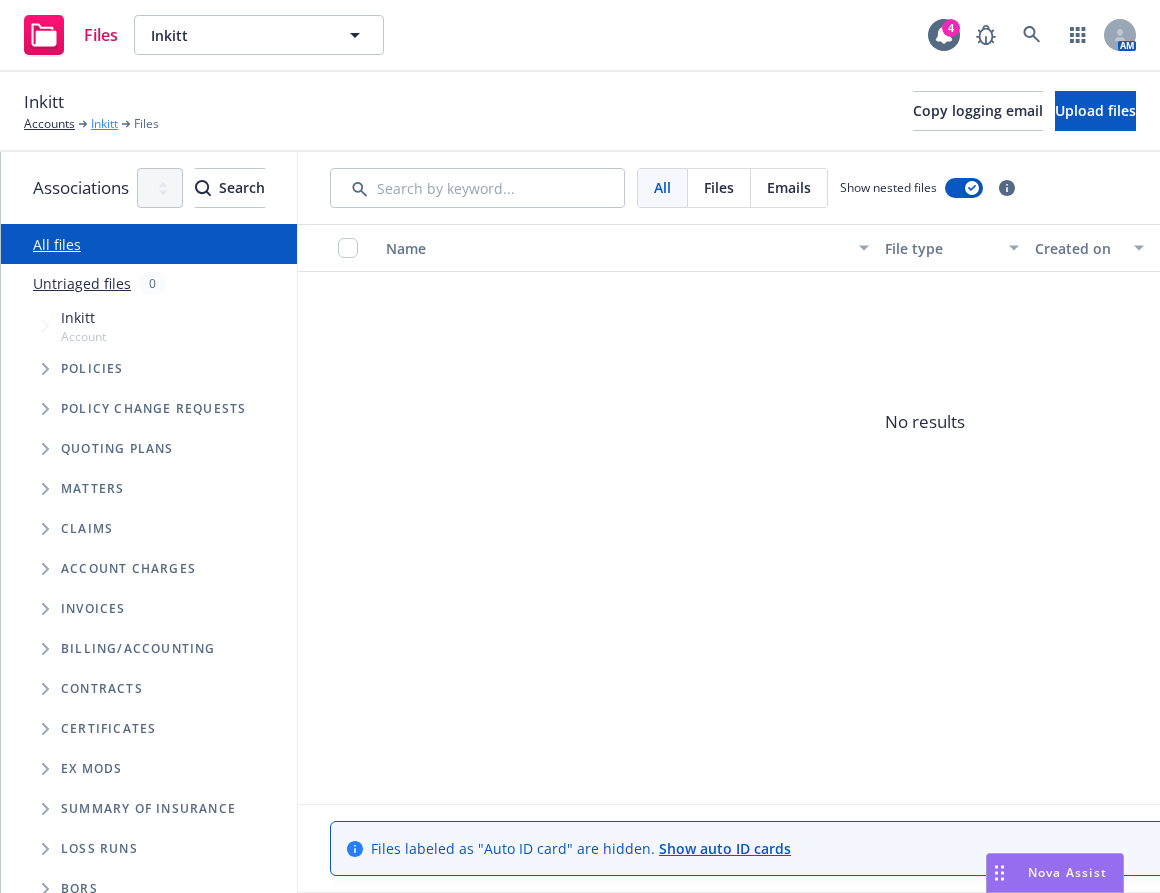
click at [113, 119] on link "Inkitt" at bounding box center [104, 124] width 27 height 18
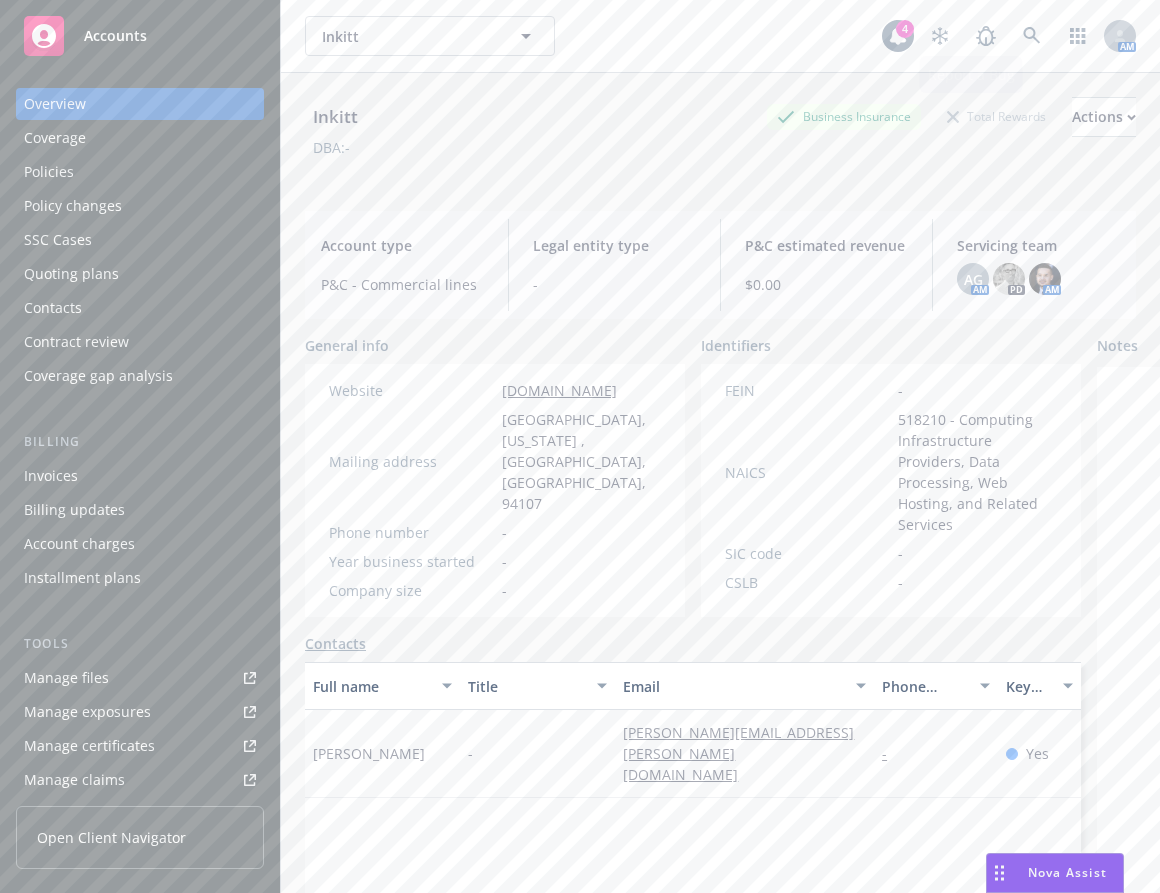
click at [636, 48] on div "Inkitt Inkitt" at bounding box center [593, 36] width 577 height 40
